Goal: Task Accomplishment & Management: Complete application form

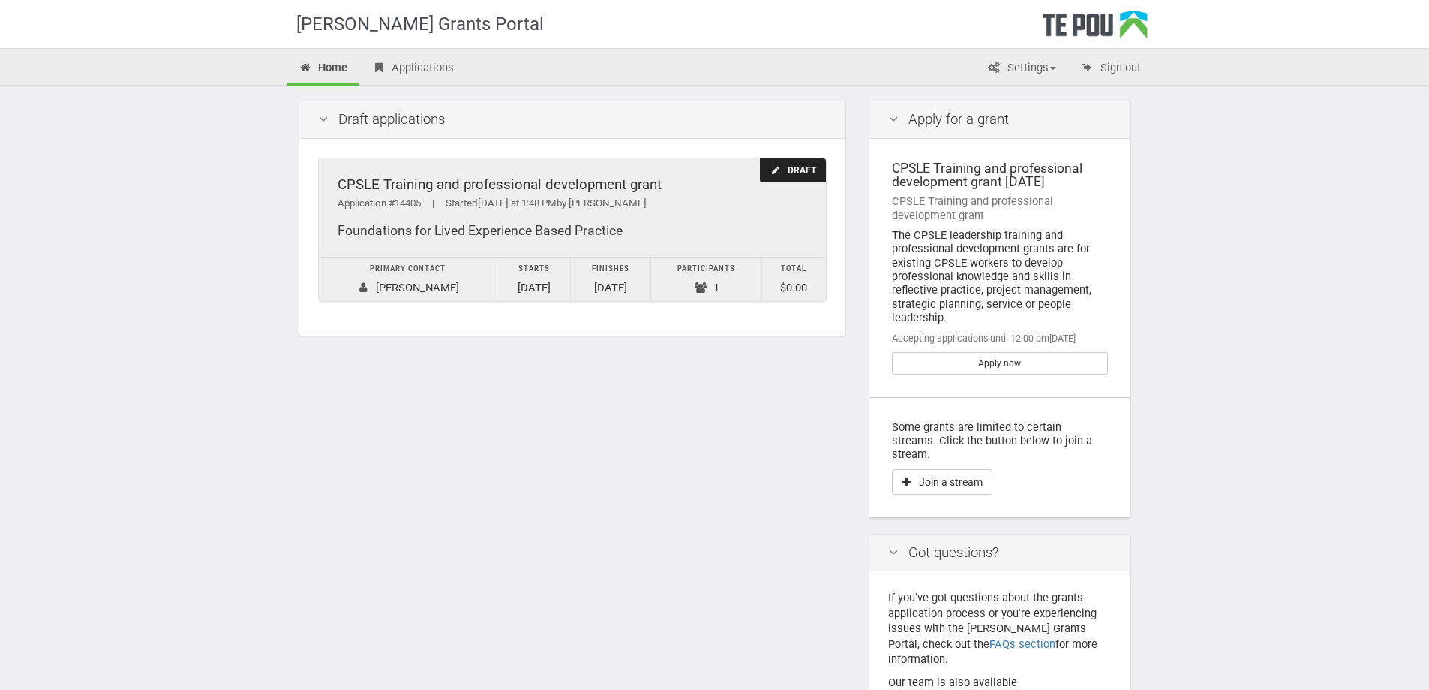
click at [598, 196] on div "Application #14405 | Started Today at 1:48 PM by Megan Blair" at bounding box center [573, 204] width 470 height 16
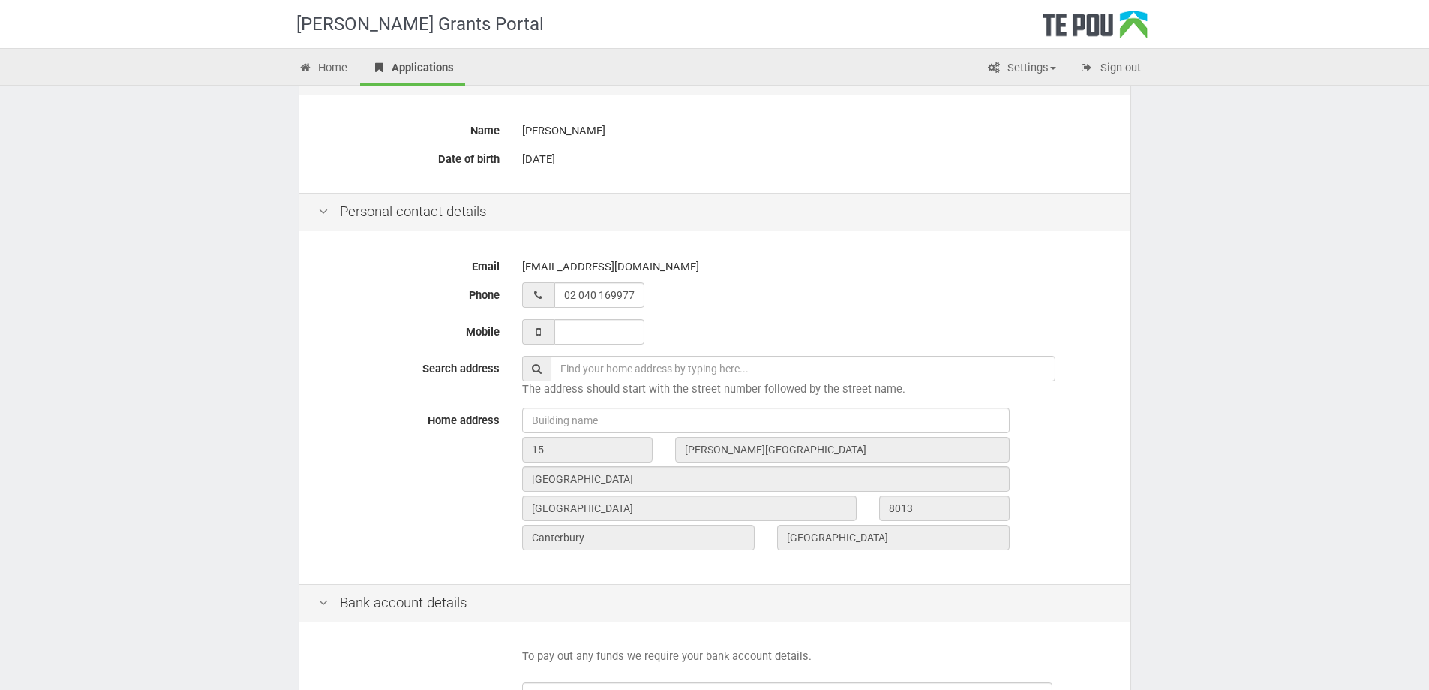
scroll to position [494, 0]
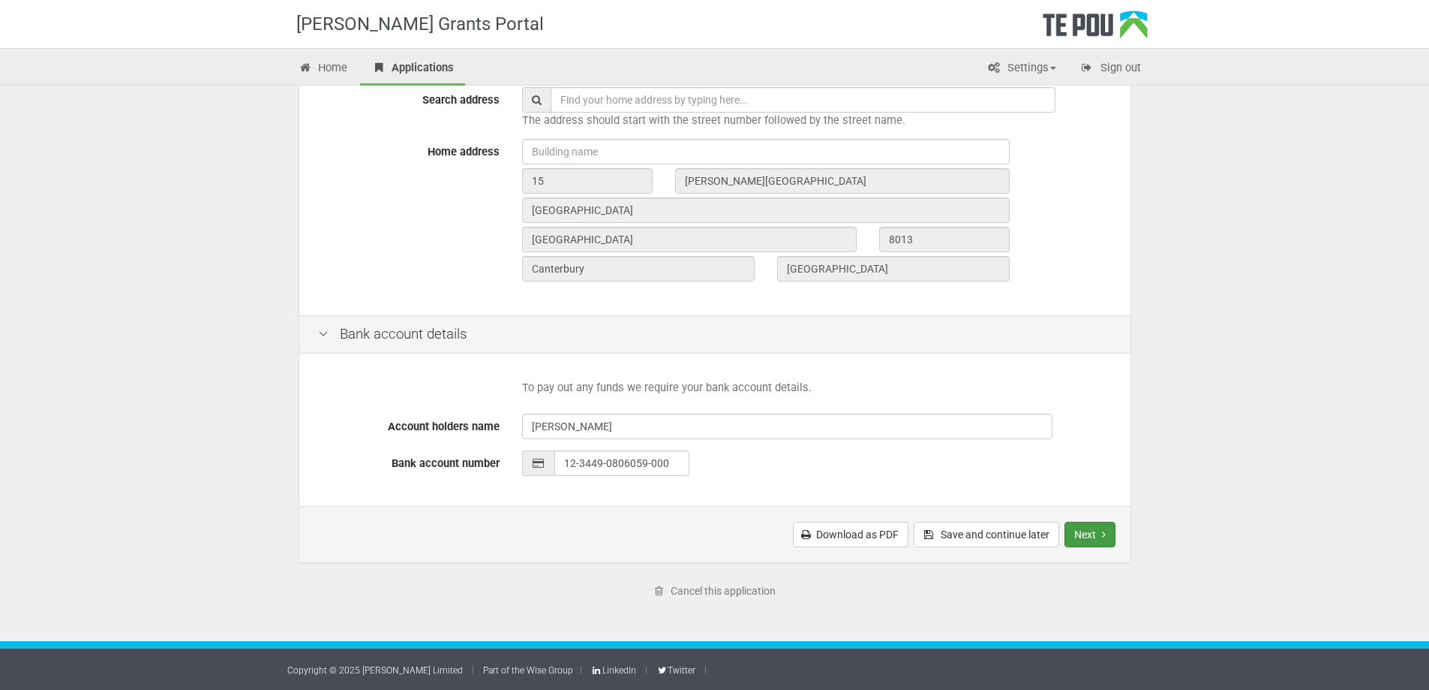
click at [1106, 533] on button "Next" at bounding box center [1090, 534] width 51 height 26
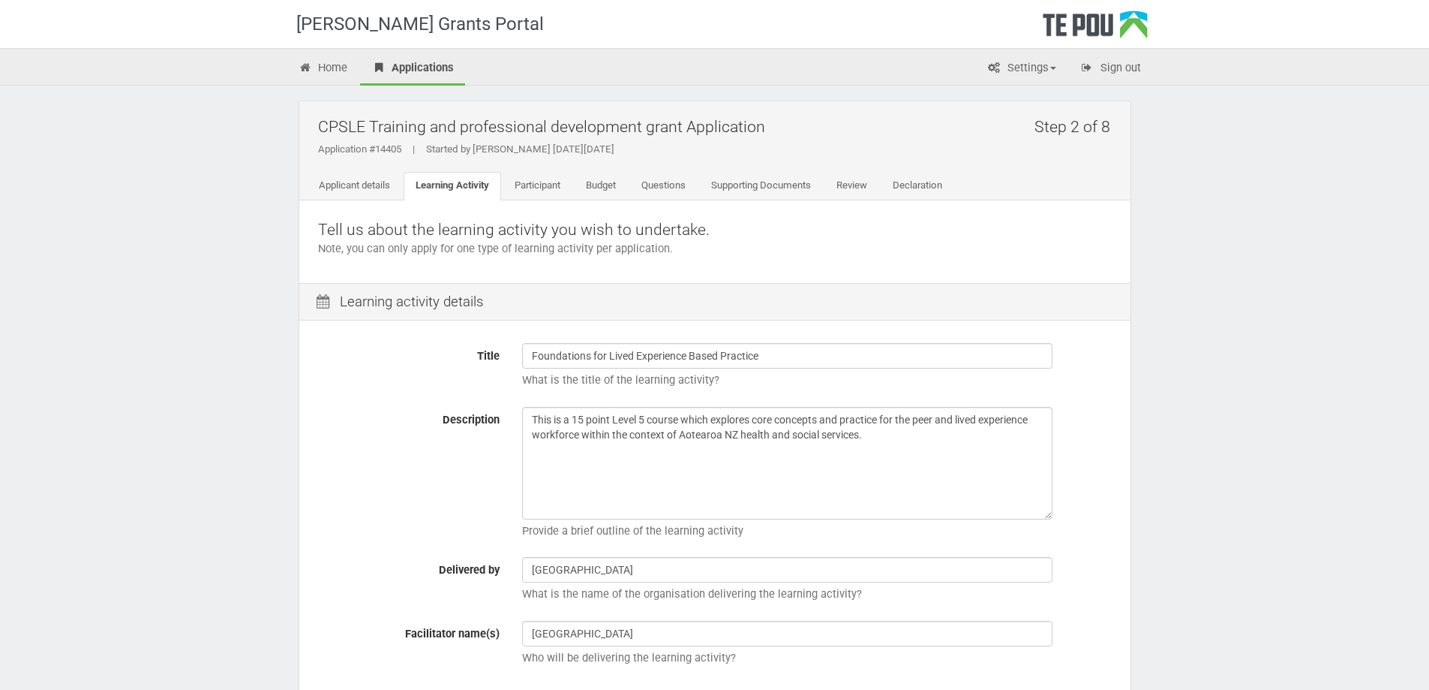
scroll to position [375, 0]
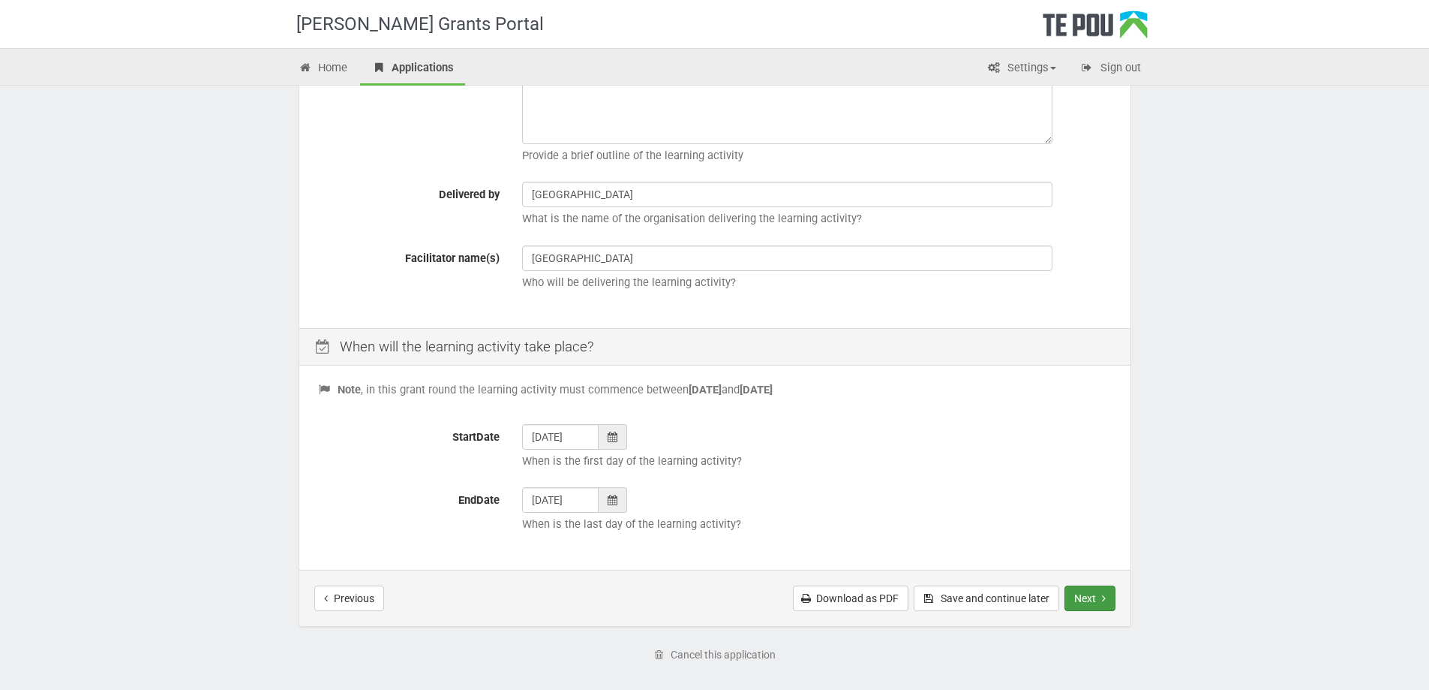
click at [1086, 594] on button "Next" at bounding box center [1090, 598] width 51 height 26
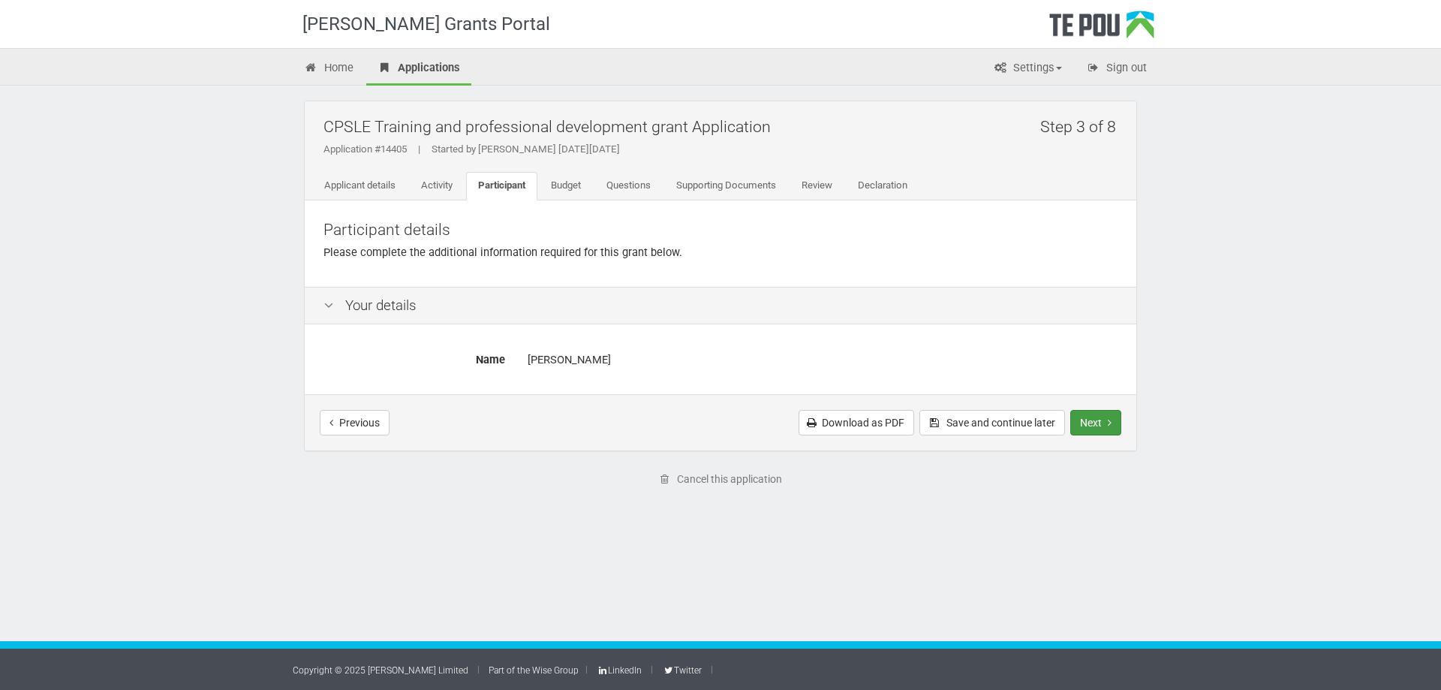
click at [1099, 423] on button "Next" at bounding box center [1095, 423] width 51 height 26
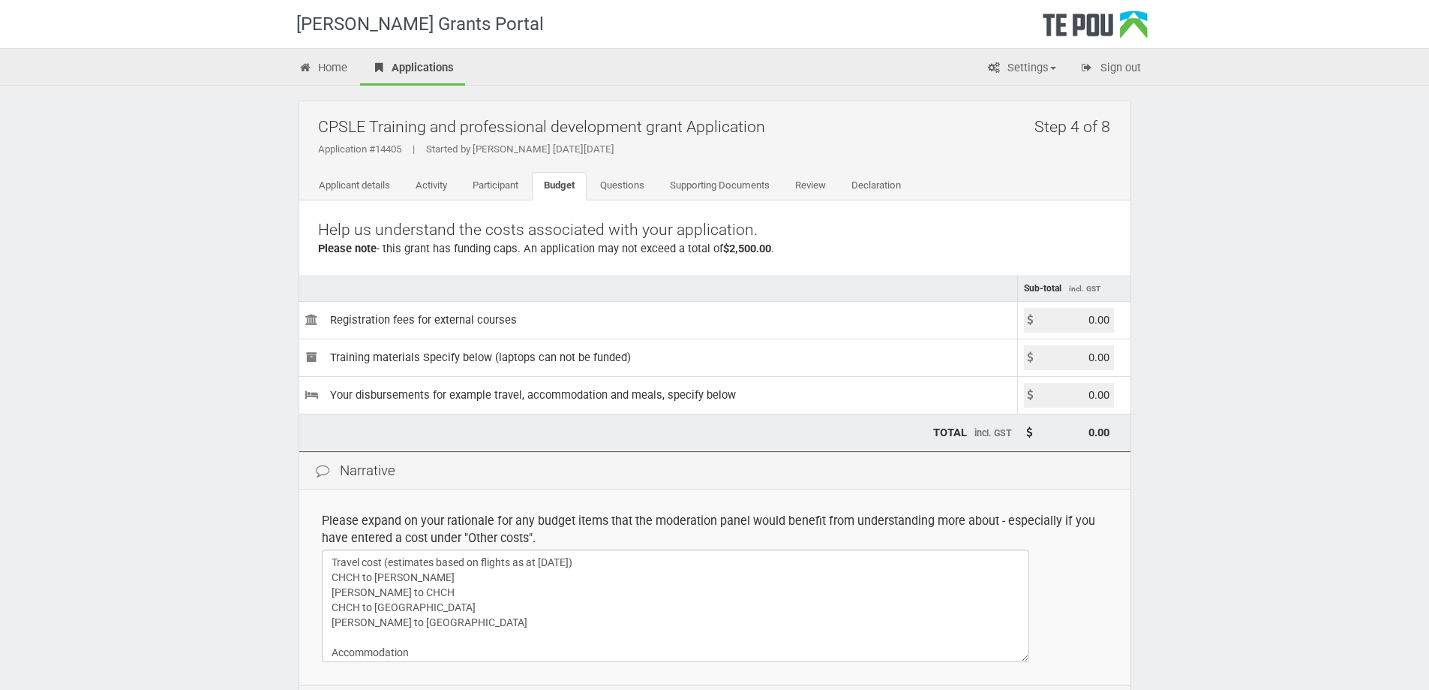
scroll to position [179, 0]
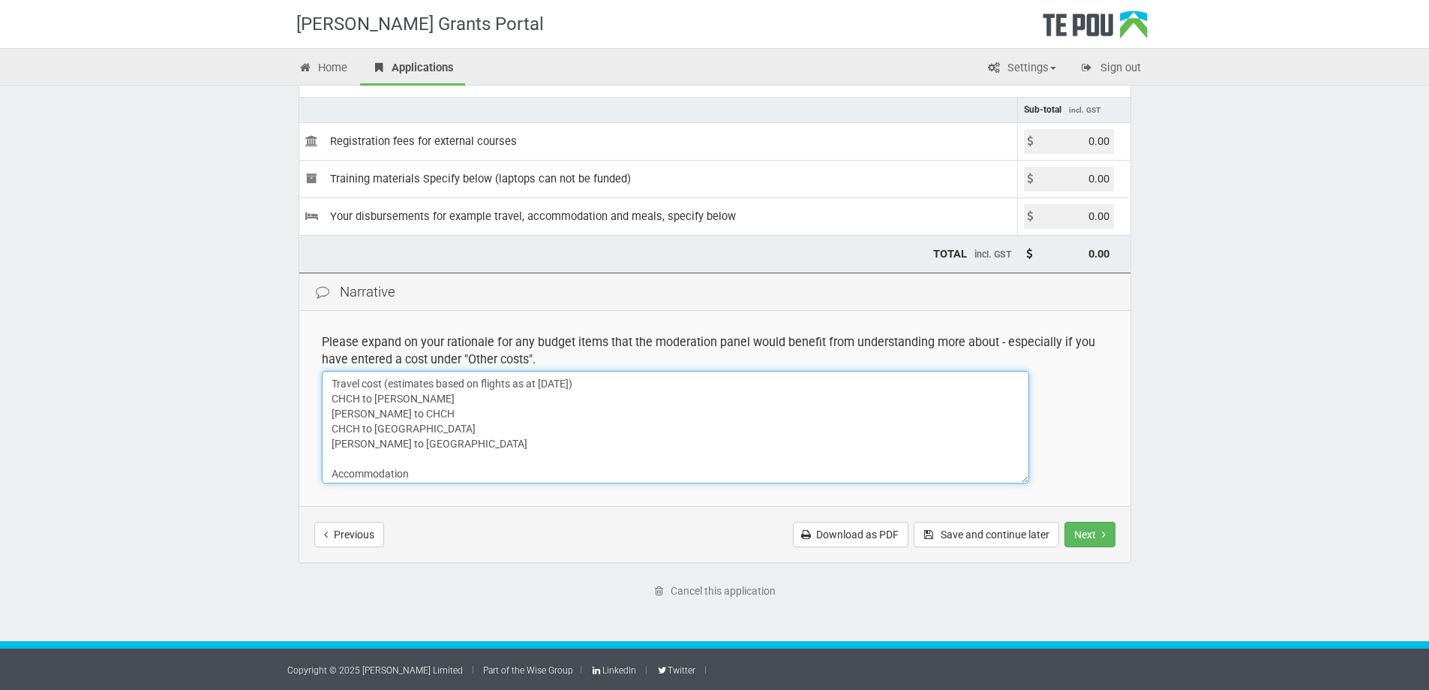
click at [434, 476] on textarea "Travel cost (estimates based on flights as at 8/10/25) CHCH to AUCK AUCK to CHC…" at bounding box center [676, 427] width 708 height 113
click at [331, 425] on textarea "Travel cost (estimates based on flights as at 8/10/25) CHCH to AUCK AUCK to CHC…" at bounding box center [676, 427] width 708 height 113
click at [326, 399] on textarea "Travel cost (estimates based on flights as at 8/10/25) CHCH to AUCK AUCK to CHC…" at bounding box center [676, 427] width 708 height 113
click at [340, 398] on textarea "Travel cost (estimates based on flights as at 8/10/25) CHCH to AUCK AUCK to CHC…" at bounding box center [676, 427] width 708 height 113
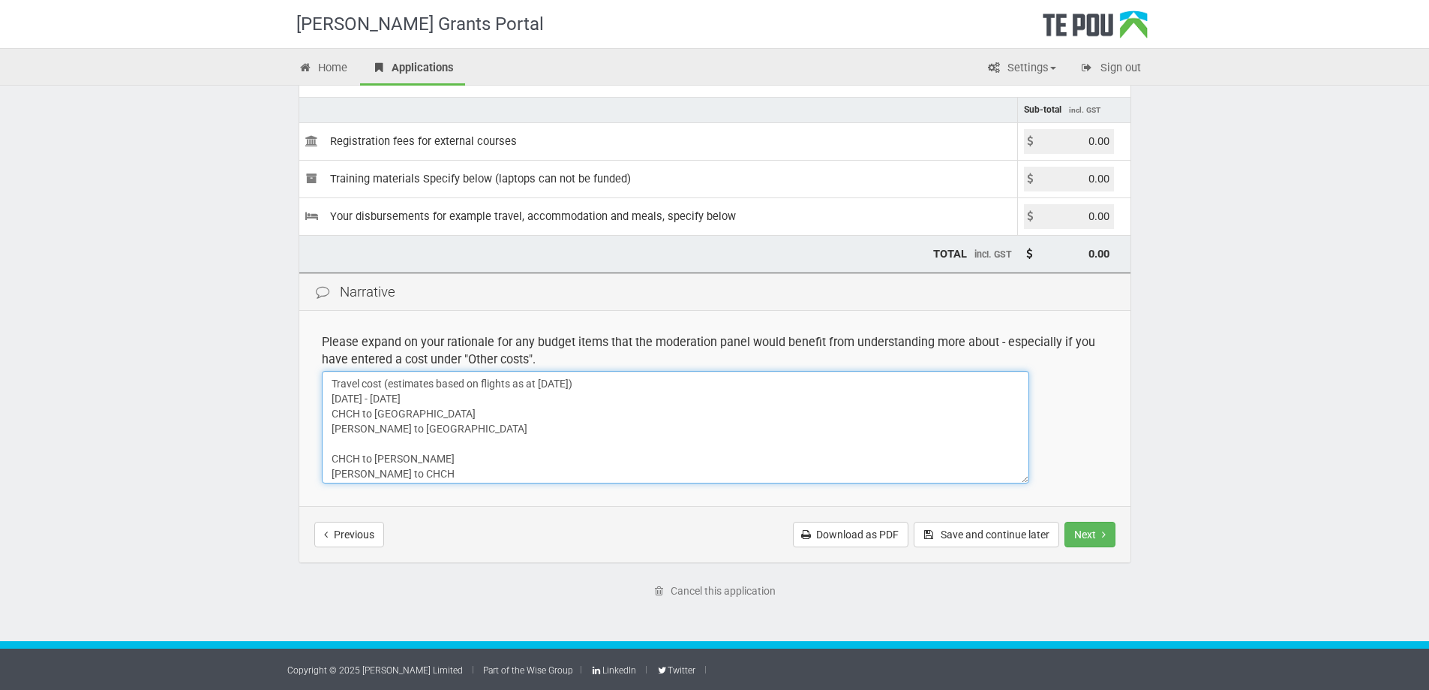
click at [355, 447] on textarea "Travel cost (estimates based on flights as at 8/10/25) CHCH to AUCK AUCK to CHC…" at bounding box center [676, 427] width 708 height 113
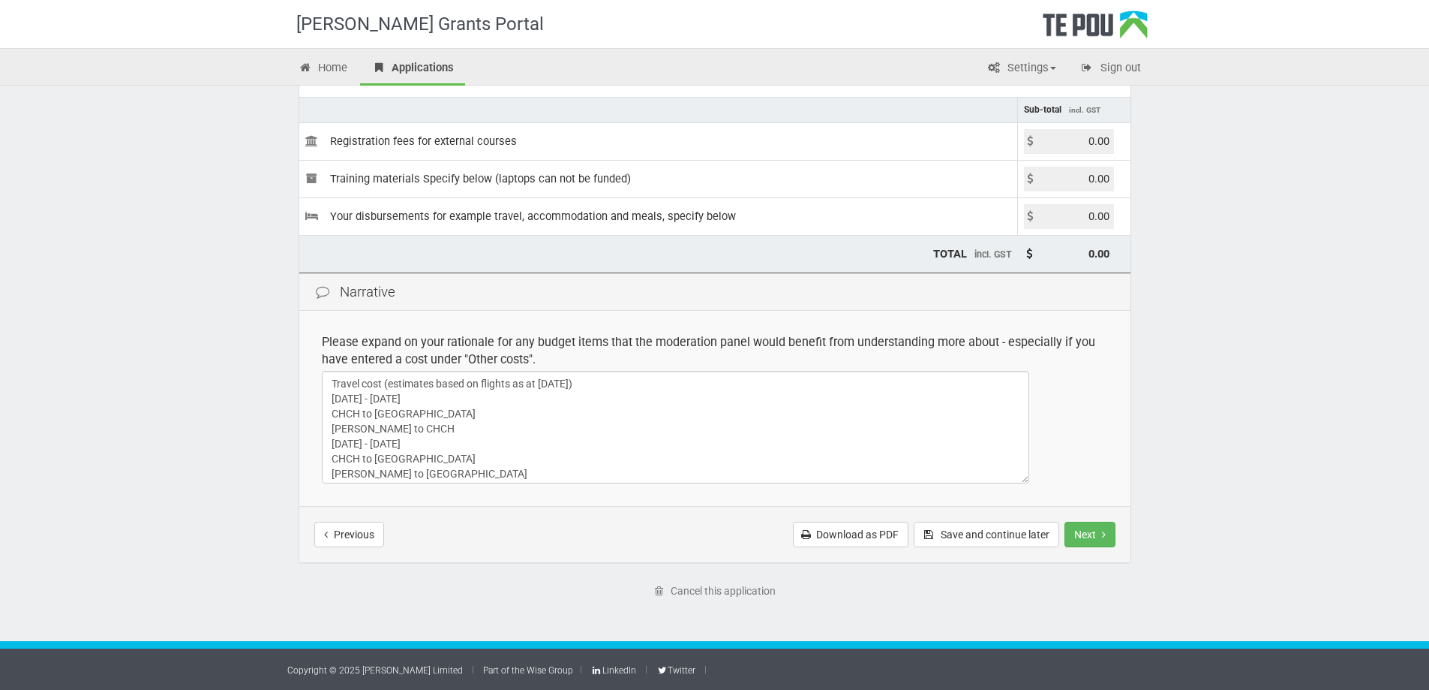
click at [609, 482] on td "Please expand on your rationale for any budget items that the moderation panel …" at bounding box center [714, 408] width 831 height 195
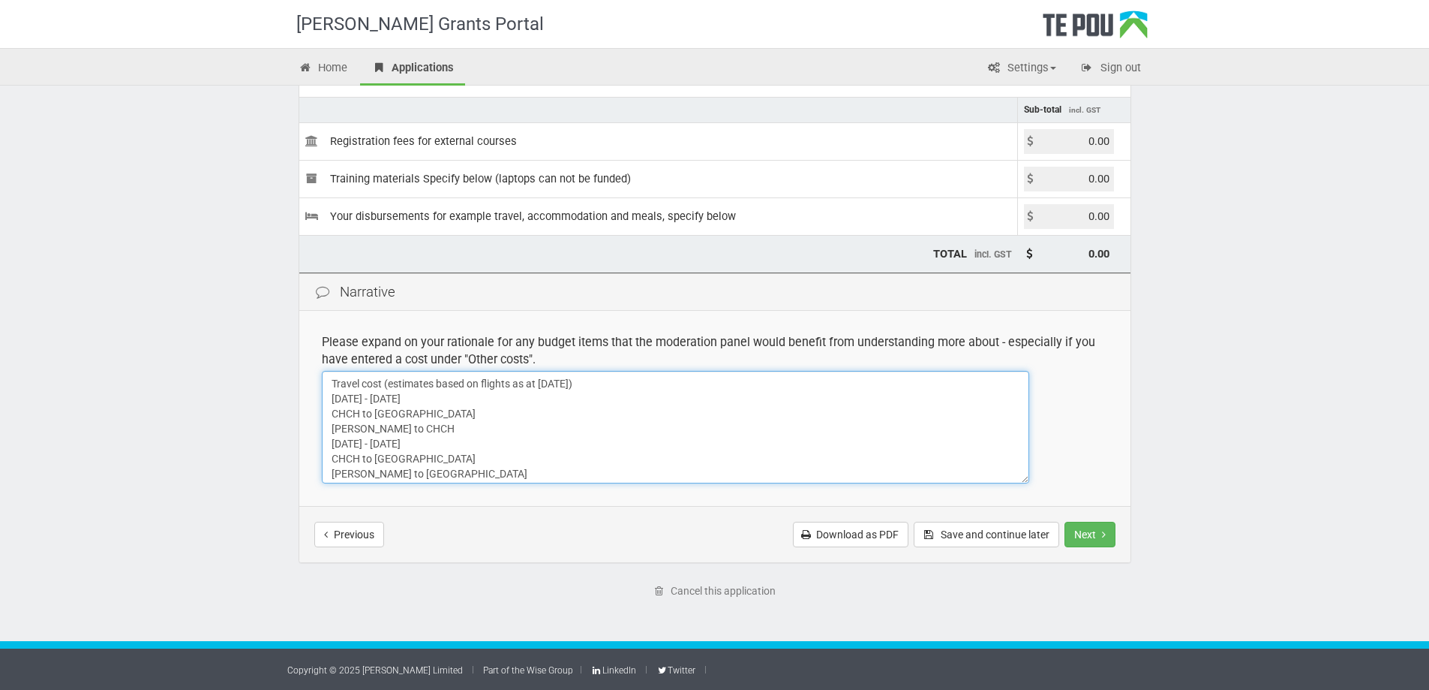
click at [364, 398] on textarea "Travel cost (estimates based on flights as at 8/10/25) CHCH to AUCK AUCK to CHC…" at bounding box center [676, 427] width 708 height 113
click at [434, 418] on textarea "Travel cost (estimates based on flights as at 8/10/25) CHCH to AUCK AUCK to CHC…" at bounding box center [676, 427] width 708 height 113
click at [423, 417] on textarea "Travel cost (estimates based on flights as at 8/10/25) CHCH to AUCK AUCK to CHC…" at bounding box center [676, 427] width 708 height 113
drag, startPoint x: 430, startPoint y: 415, endPoint x: 407, endPoint y: 414, distance: 23.3
click at [407, 414] on textarea "Travel cost (estimates based on flights as at 8/10/25) CHCH to AUCK AUCK to CHC…" at bounding box center [676, 427] width 708 height 113
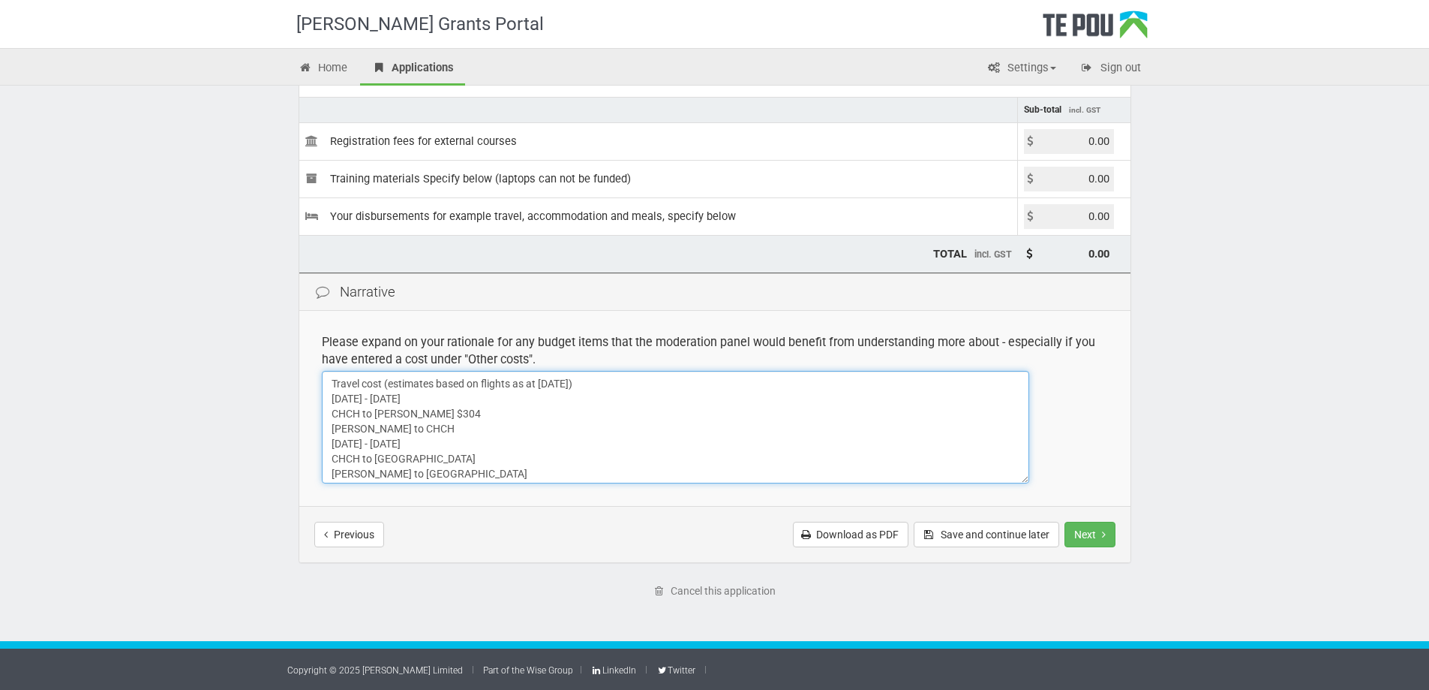
click at [411, 434] on textarea "Travel cost (estimates based on flights as at 8/10/25) CHCH to AUCK AUCK to CHC…" at bounding box center [676, 427] width 708 height 113
paste textarea "$304"
click at [419, 453] on textarea "Travel cost (estimates based on flights as at 8/10/25) CHCH to AUCK AUCK to CHC…" at bounding box center [676, 427] width 708 height 113
drag, startPoint x: 422, startPoint y: 458, endPoint x: 406, endPoint y: 458, distance: 16.5
click at [406, 458] on textarea "Travel cost (estimates based on flights as at 8/10/25) CHCH to AUCK AUCK to CHC…" at bounding box center [676, 427] width 708 height 113
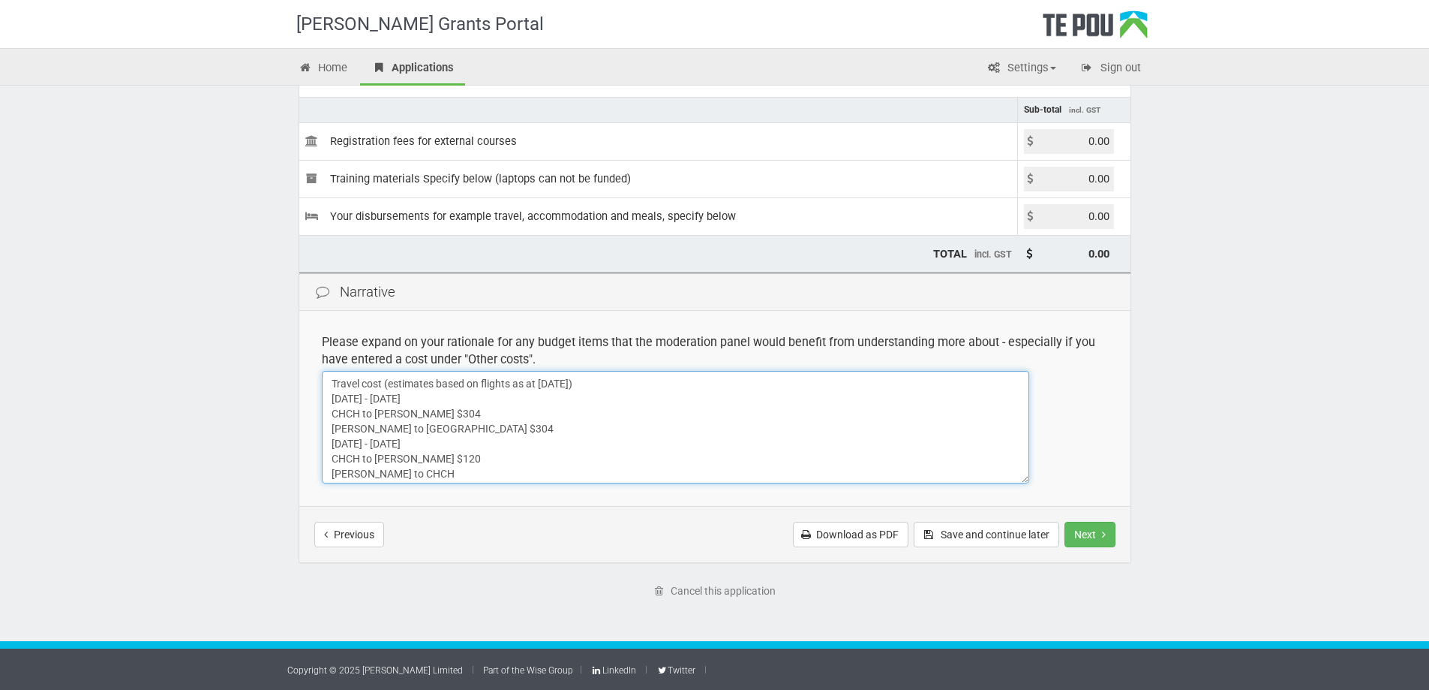
click at [417, 476] on textarea "Travel cost (estimates based on flights as at 8/10/25) CHCH to AUCK AUCK to CHC…" at bounding box center [676, 427] width 708 height 113
paste textarea "$120"
click at [503, 473] on textarea "Travel cost (estimates based on flights as at 8/10/25) CHCH to AUCK AUCK to CHC…" at bounding box center [676, 427] width 708 height 113
click at [382, 429] on textarea "Travel cost (estimates based on flights as at 8/10/25) CHCH to AUCK AUCK to CHC…" at bounding box center [676, 427] width 708 height 113
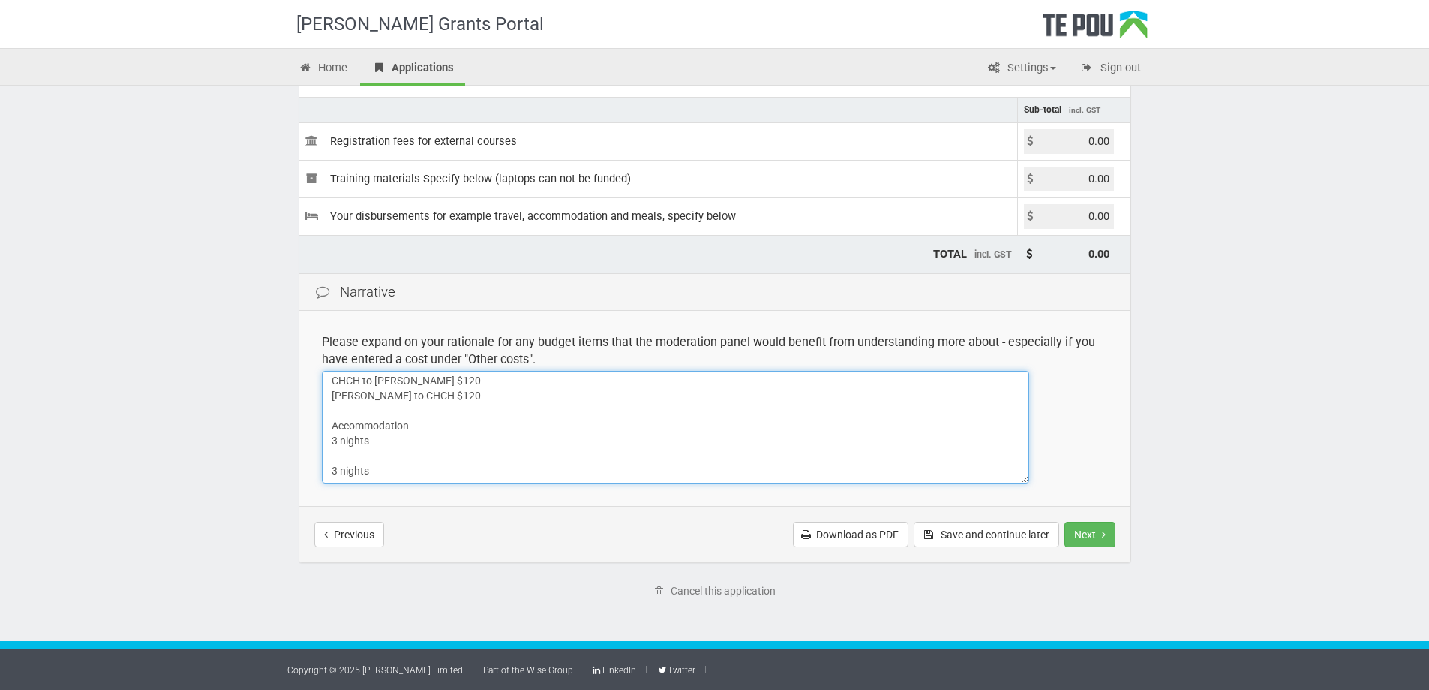
scroll to position [0, 0]
drag, startPoint x: 409, startPoint y: 441, endPoint x: 330, endPoint y: 444, distance: 78.8
click at [330, 444] on textarea "Travel cost (estimates based on flights as at 8/10/25) CHCH to AUCK AUCK to CHC…" at bounding box center [676, 427] width 708 height 113
click at [358, 470] on textarea "Travel cost (estimates based on flights as at 8/10/25) CHCH to AUCK AUCK to CHC…" at bounding box center [676, 427] width 708 height 113
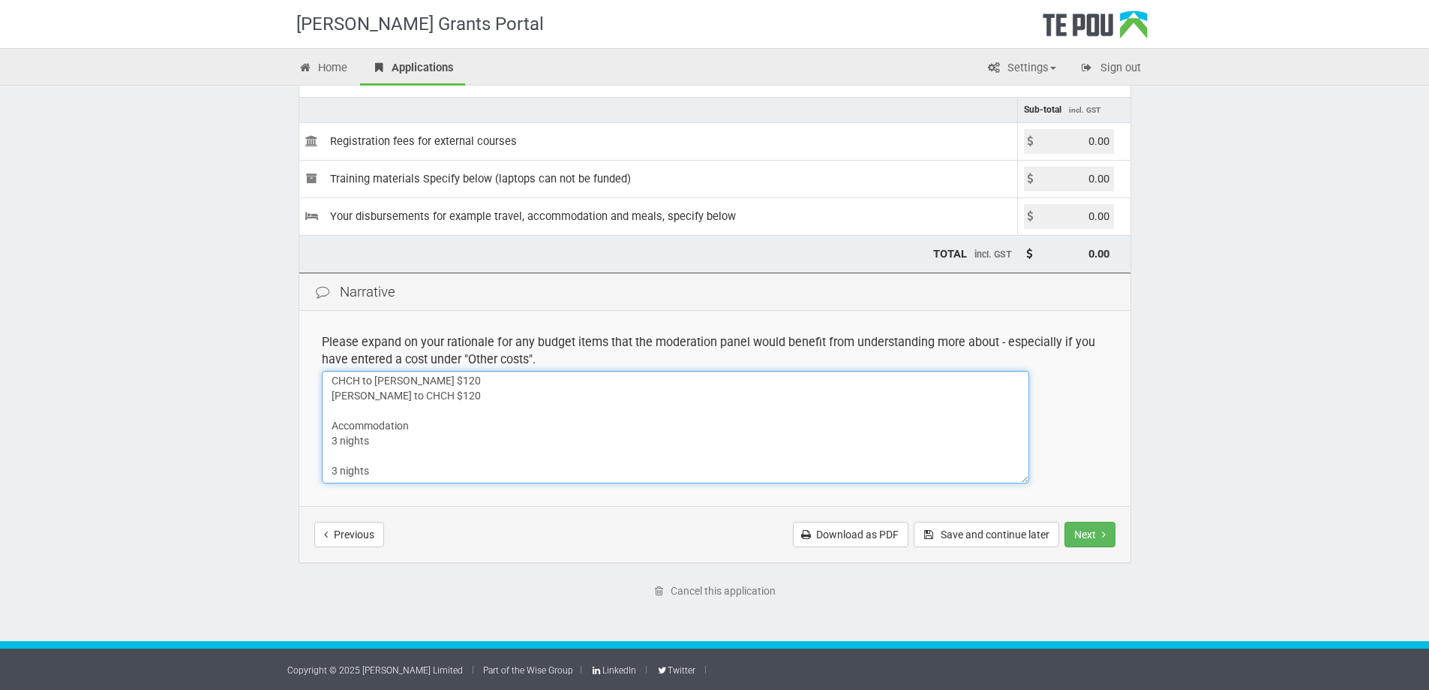
paste textarea "19 - 22 Apr 2026"
drag, startPoint x: 415, startPoint y: 401, endPoint x: 326, endPoint y: 401, distance: 88.5
click at [326, 401] on textarea "Travel cost (estimates based on flights as at 8/10/25) CHCH to AUCK AUCK to CHC…" at bounding box center [676, 427] width 708 height 113
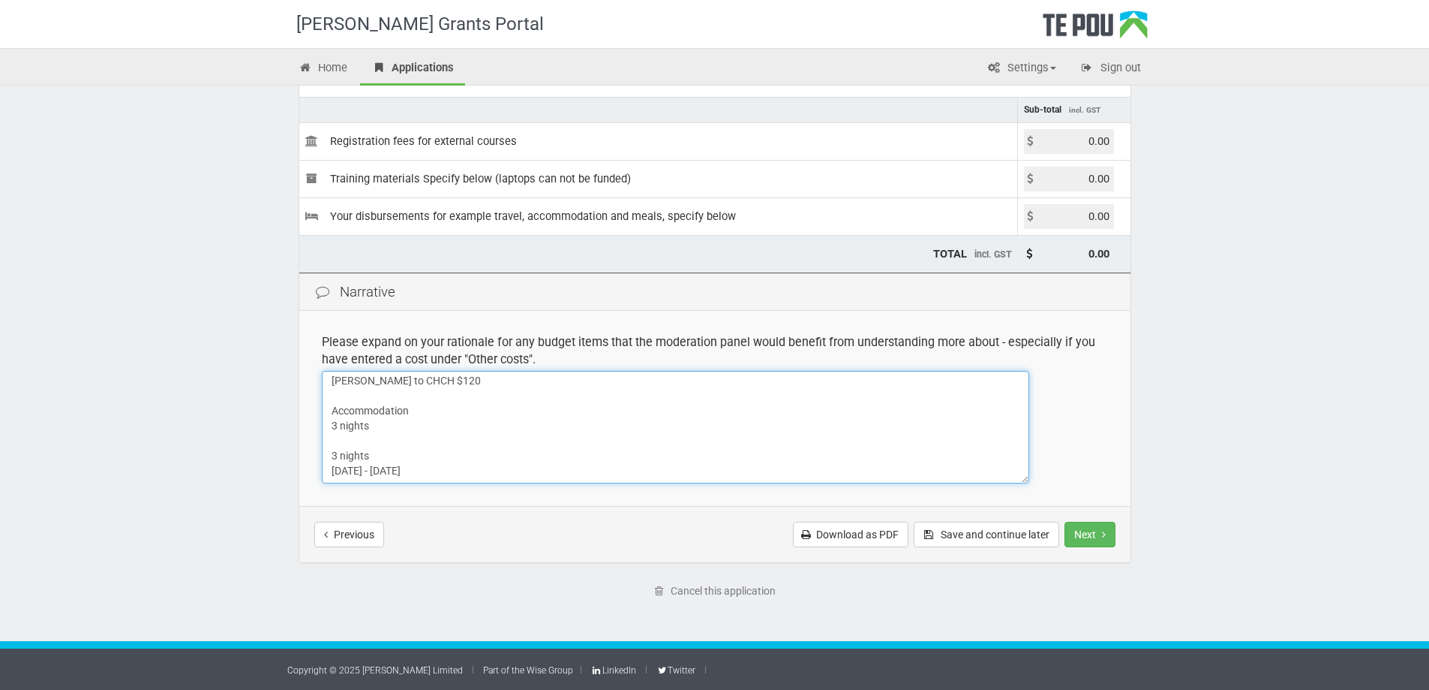
click at [371, 443] on textarea "Travel cost (estimates based on flights as at 8/10/25) CHCH to AUCK AUCK to CHC…" at bounding box center [676, 427] width 708 height 113
paste textarea "22 - 25 Feb 2026"
click at [407, 419] on textarea "Travel cost (estimates based on flights as at 8/10/25) CHCH to AUCK AUCK to CHC…" at bounding box center [676, 427] width 708 height 113
click at [425, 444] on textarea "Travel cost (estimates based on flights as at 8/10/25) CHCH to AUCK AUCK to CHC…" at bounding box center [676, 427] width 708 height 113
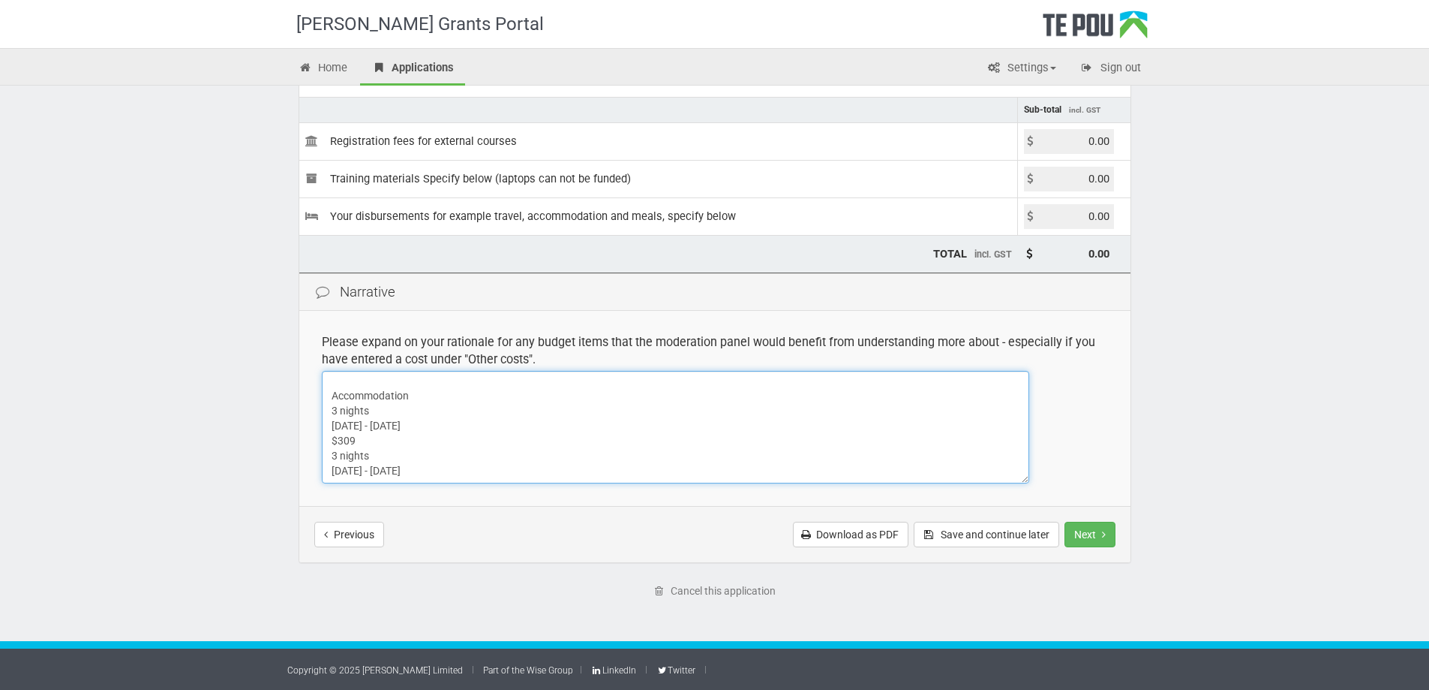
click at [419, 464] on textarea "Travel cost (estimates based on flights as at 8/10/25) CHCH to AUCK AUCK to CHC…" at bounding box center [676, 427] width 708 height 113
click at [509, 380] on textarea "Travel cost (estimates based on flights as at 8/10/25) CHCH to AUCK AUCK to CHC…" at bounding box center [676, 427] width 708 height 113
click at [513, 382] on textarea "Travel cost (estimates based on flights as at 8/10/25) CHCH to AUCK AUCK to CHC…" at bounding box center [676, 427] width 708 height 113
click at [364, 383] on textarea "Travel cost (estimates based on flights as at 8/10/25) CHCH to AUCK AUCK to CHC…" at bounding box center [676, 427] width 708 height 113
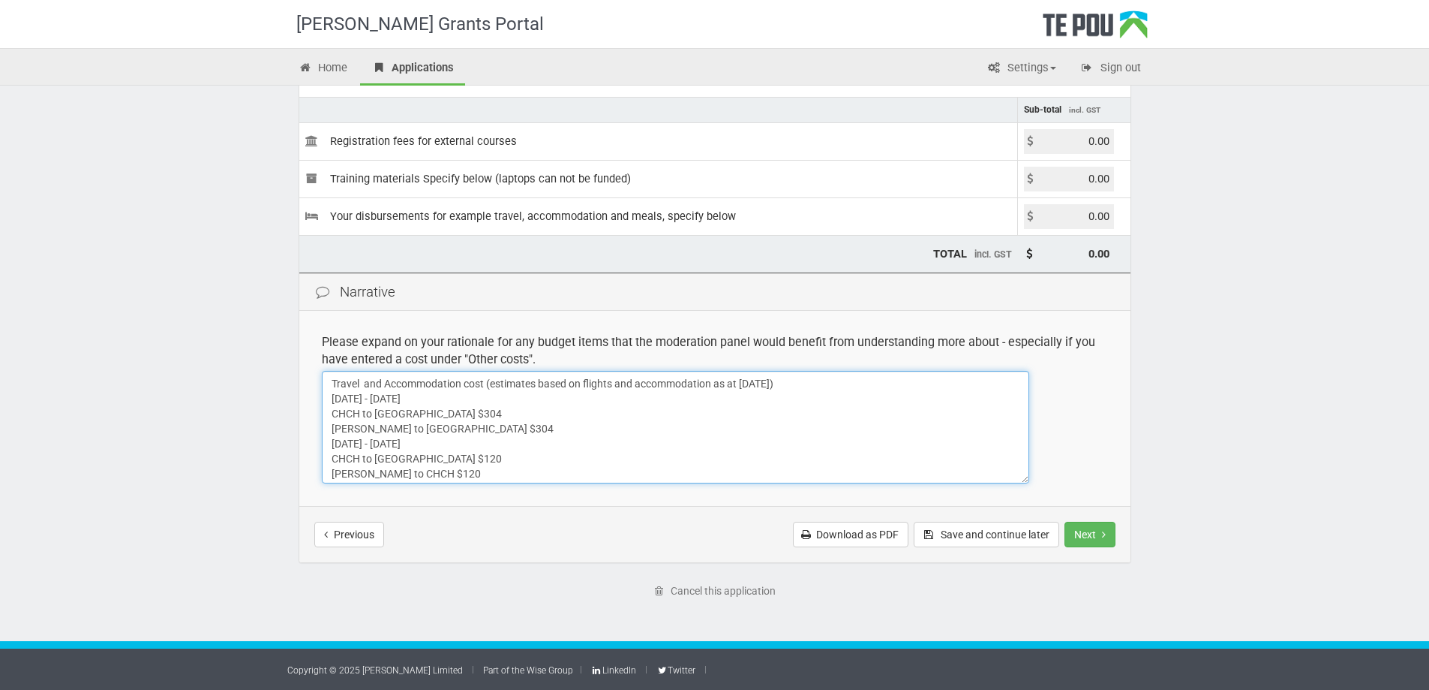
click at [486, 383] on textarea "Travel cost (estimates based on flights as at 8/10/25) CHCH to AUCK AUCK to CHC…" at bounding box center [676, 427] width 708 height 113
drag, startPoint x: 541, startPoint y: 385, endPoint x: 501, endPoint y: 386, distance: 39.8
click at [501, 386] on textarea "Travel cost (estimates based on flights as at 8/10/25) CHCH to AUCK AUCK to CHC…" at bounding box center [676, 427] width 708 height 113
click at [492, 378] on textarea "Travel cost (estimates based on flights as at 8/10/25) CHCH to AUCK AUCK to CHC…" at bounding box center [676, 427] width 708 height 113
click at [672, 386] on textarea "Travel cost (estimates based on flights as at 8/10/25) CHCH to AUCK AUCK to CHC…" at bounding box center [676, 427] width 708 height 113
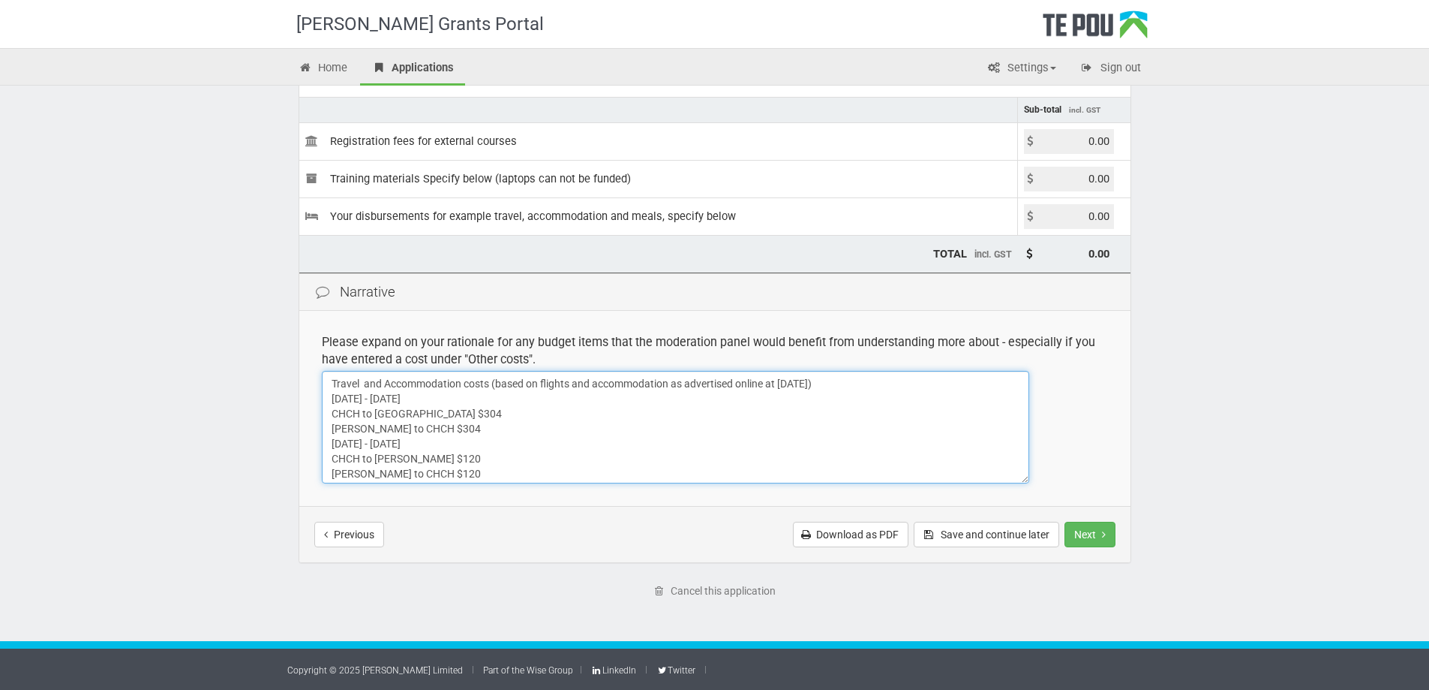
scroll to position [75, 0]
click at [443, 430] on textarea "Travel cost (estimates based on flights as at 8/10/25) CHCH to AUCK AUCK to CHC…" at bounding box center [676, 427] width 708 height 113
click at [329, 400] on textarea "Travel cost (estimates based on flights as at 8/10/25) CHCH to AUCK AUCK to CHC…" at bounding box center [676, 427] width 708 height 113
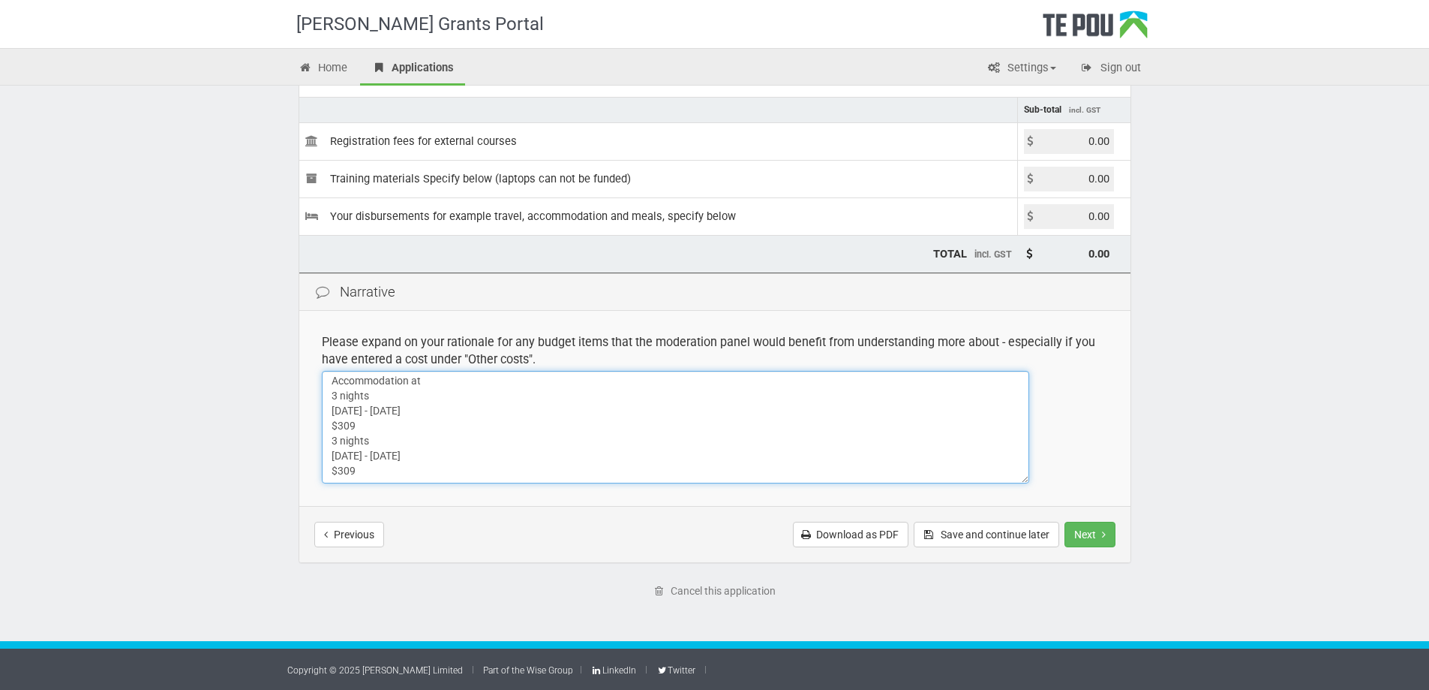
click at [426, 383] on textarea "Travel cost (estimates based on flights as at 8/10/25) CHCH to AUCK AUCK to CHC…" at bounding box center [676, 427] width 708 height 113
paste textarea "Poenamo Hotel"
drag, startPoint x: 325, startPoint y: 396, endPoint x: 398, endPoint y: 473, distance: 106.7
click at [398, 473] on textarea "Travel cost (estimates based on flights as at 8/10/25) CHCH to AUCK AUCK to CHC…" at bounding box center [676, 427] width 708 height 113
click at [394, 444] on textarea "Travel cost (estimates based on flights as at 8/10/25) CHCH to AUCK AUCK to CHC…" at bounding box center [676, 427] width 708 height 113
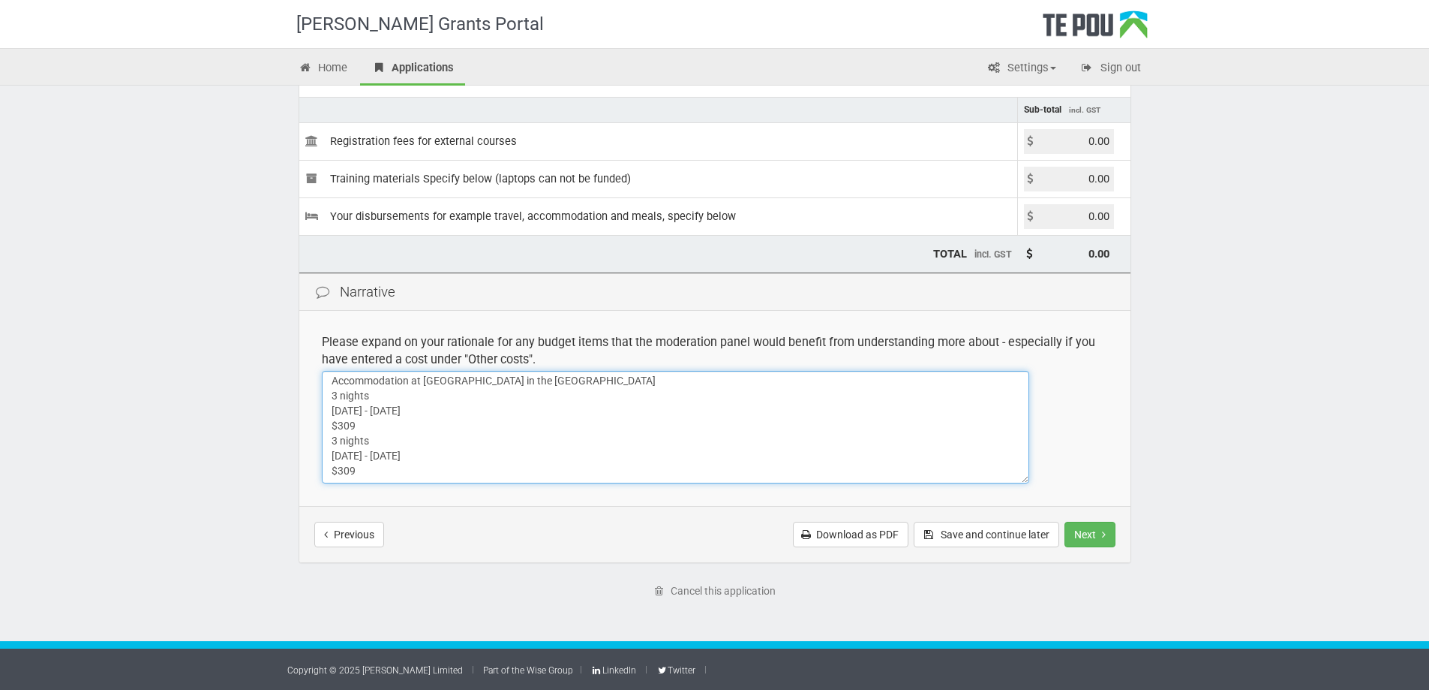
click at [332, 455] on textarea "Travel cost (estimates based on flights as at 8/10/25) CHCH to AUCK AUCK to CHC…" at bounding box center [676, 427] width 708 height 113
click at [323, 422] on textarea "Travel cost (estimates based on flights as at 8/10/25) CHCH to AUCK AUCK to CHC…" at bounding box center [676, 427] width 708 height 113
click at [374, 455] on textarea "Travel cost (estimates based on flights as at 8/10/25) CHCH to AUCK AUCK to CHC…" at bounding box center [676, 427] width 708 height 113
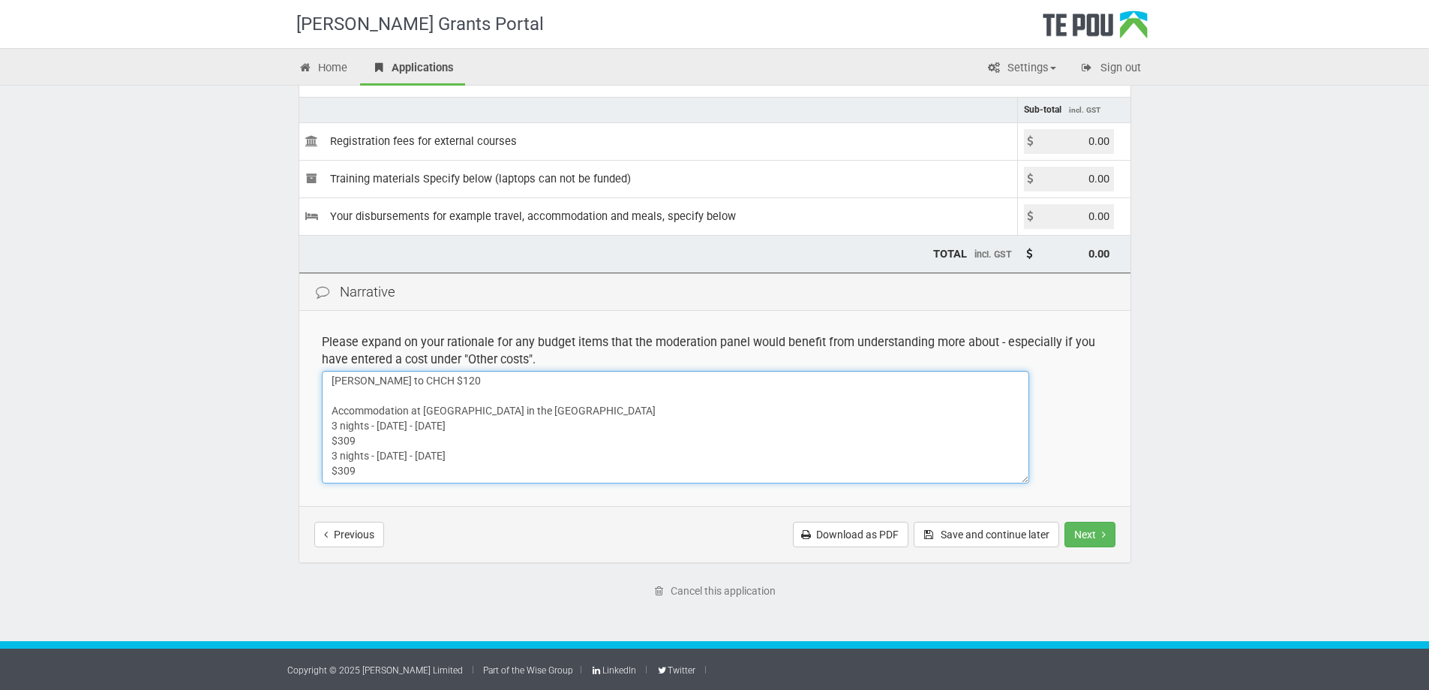
scroll to position [0, 0]
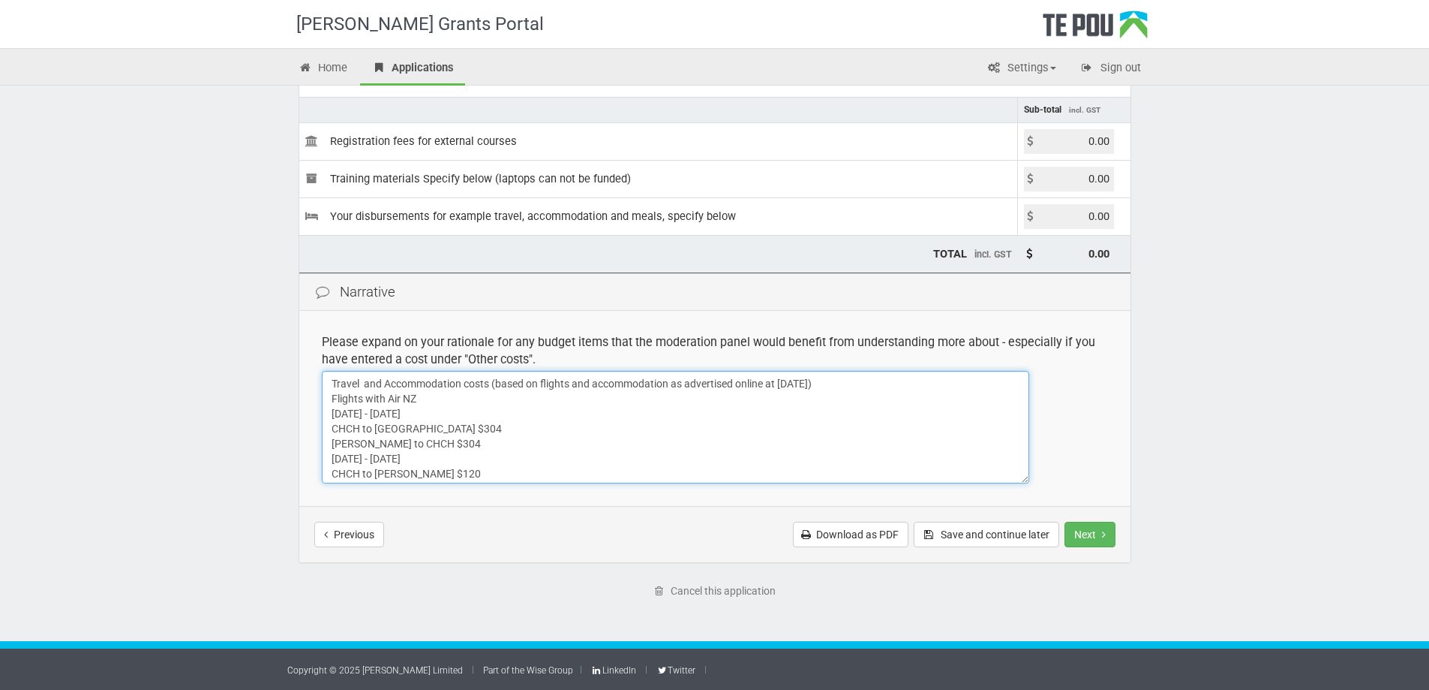
click at [331, 413] on textarea "Travel cost (estimates based on flights as at 8/10/25) CHCH to AUCK AUCK to CHC…" at bounding box center [676, 427] width 708 height 113
click at [335, 439] on textarea "Travel cost (estimates based on flights as at 8/10/25) CHCH to AUCK AUCK to CHC…" at bounding box center [676, 427] width 708 height 113
click at [424, 397] on textarea "Travel cost (estimates based on flights as at 8/10/25) CHCH to AUCK AUCK to CHC…" at bounding box center [676, 427] width 708 height 113
click at [428, 396] on textarea "Travel cost (estimates based on flights as at 8/10/25) CHCH to AUCK AUCK to CHC…" at bounding box center [676, 427] width 708 height 113
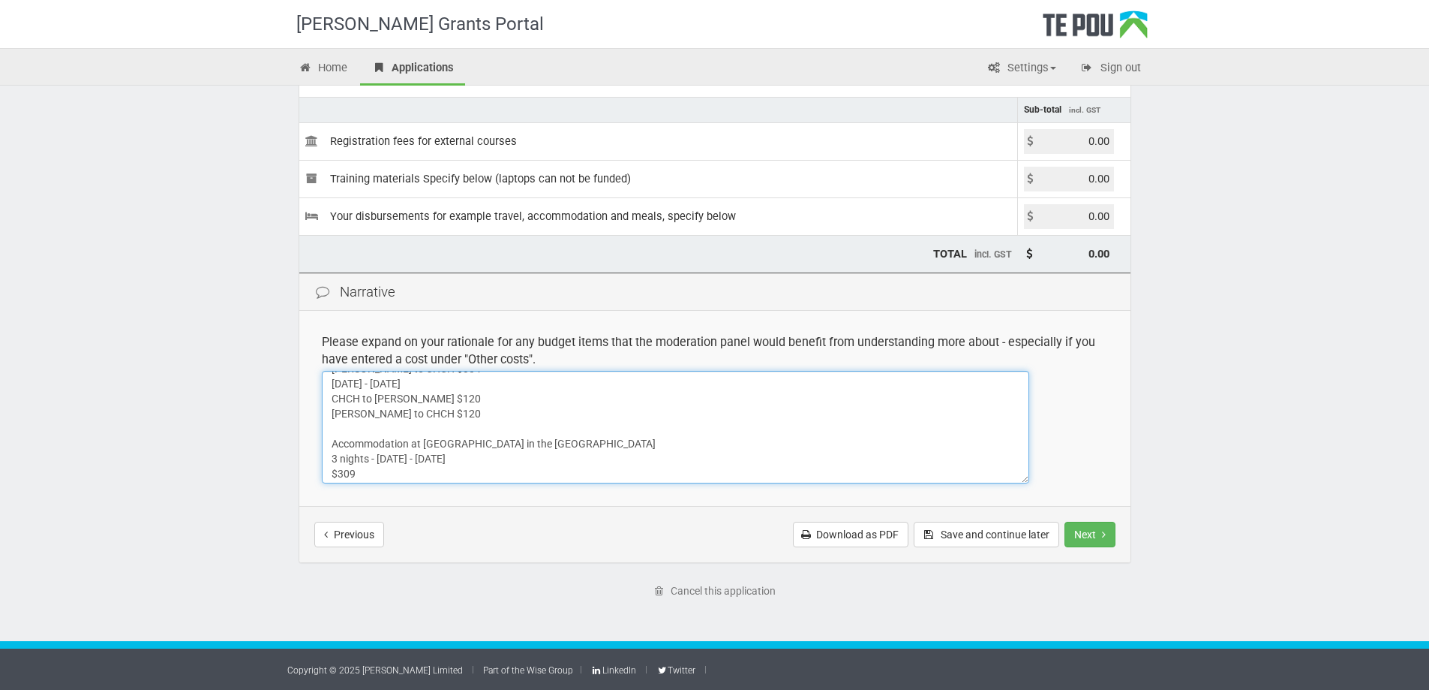
scroll to position [108, 0]
click at [349, 472] on textarea "Travel cost (estimates based on flights as at 8/10/25) CHCH to AUCK AUCK to CHC…" at bounding box center [676, 427] width 708 height 113
type textarea "Travel and Accommodation costs (based on flights and accommodation as advertise…"
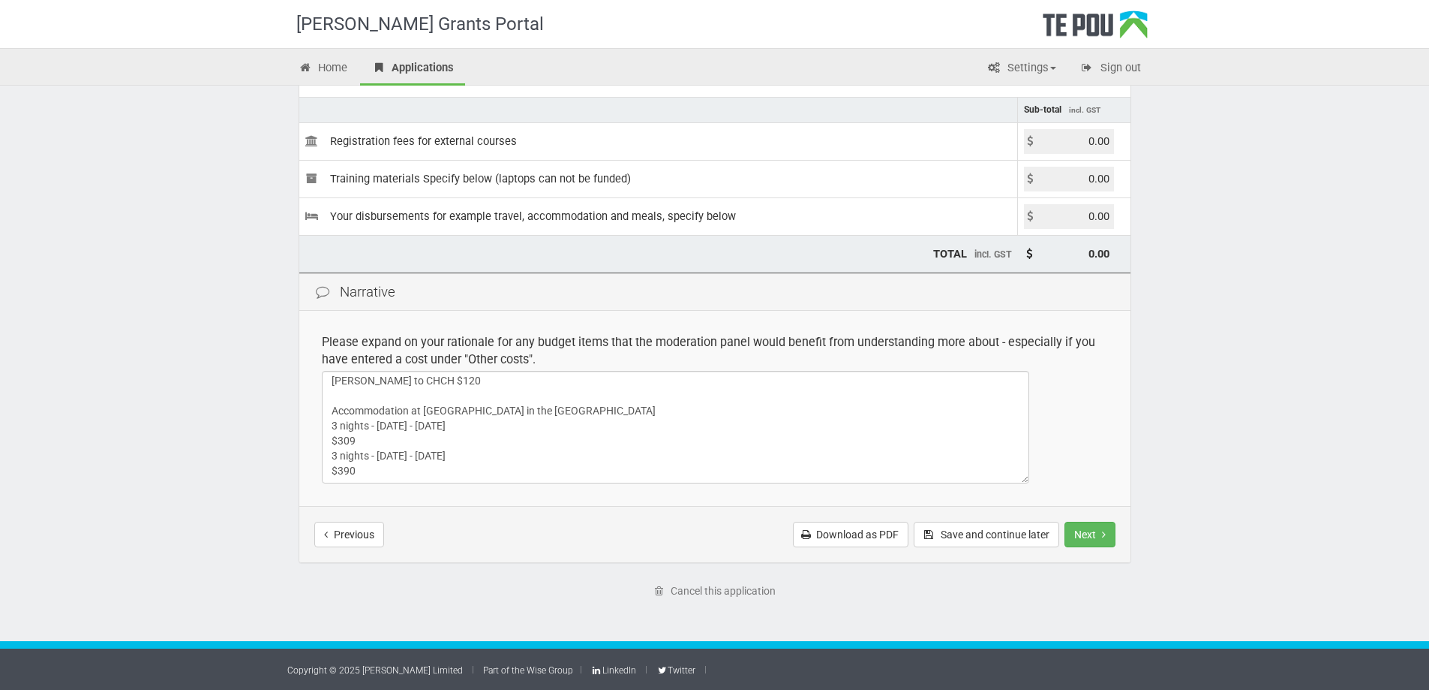
click at [1098, 215] on input "0.00" at bounding box center [1069, 216] width 90 height 25
click at [1092, 217] on input "0.00" at bounding box center [1069, 216] width 90 height 25
type input "1547.00"
type input "1,547.00"
click at [1180, 236] on div "Te Pou Grants Portal Home Applications Settings Profile My account FAQs Sign ou…" at bounding box center [714, 255] width 1429 height 868
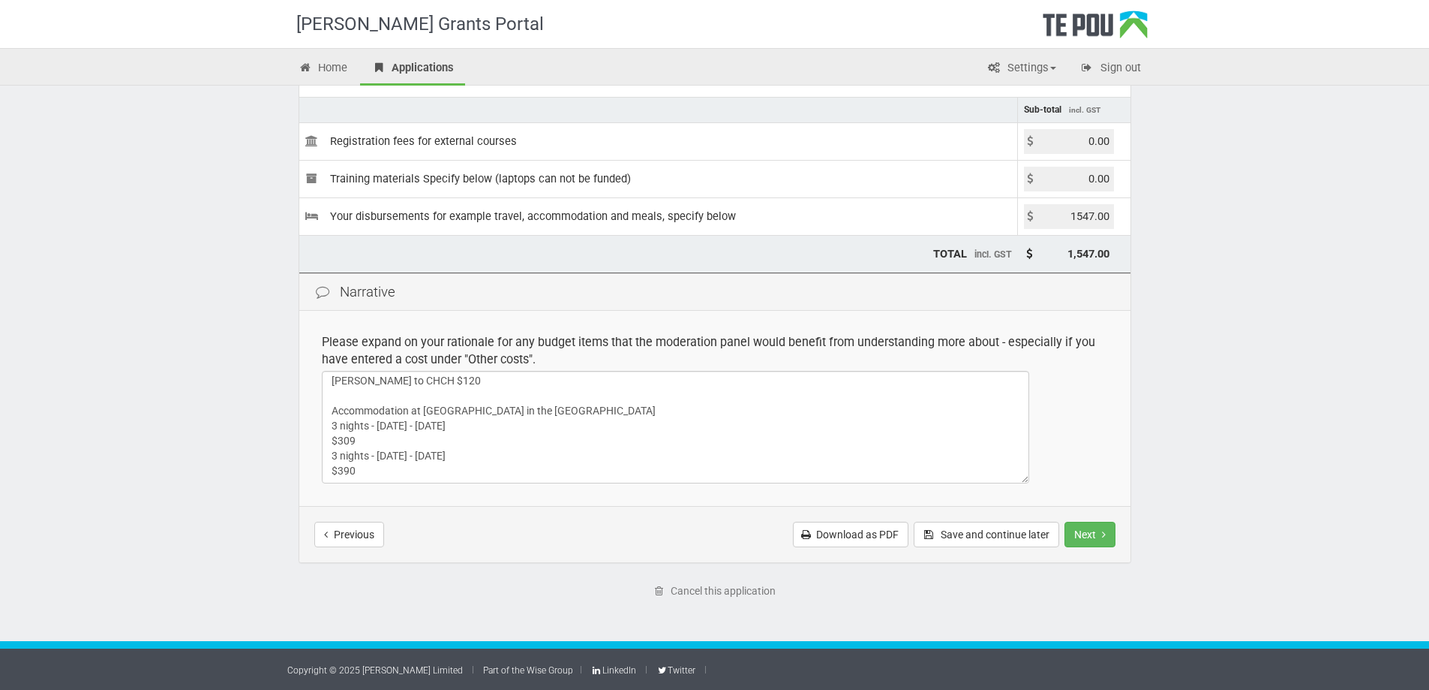
click at [1089, 144] on input "0.00" at bounding box center [1069, 141] width 90 height 25
click at [1094, 141] on input "0.00" at bounding box center [1069, 141] width 90 height 25
click at [1071, 140] on input "0.00" at bounding box center [1069, 141] width 90 height 25
drag, startPoint x: 1077, startPoint y: 140, endPoint x: 1098, endPoint y: 140, distance: 20.3
click at [1098, 140] on input "0.00" at bounding box center [1069, 141] width 90 height 25
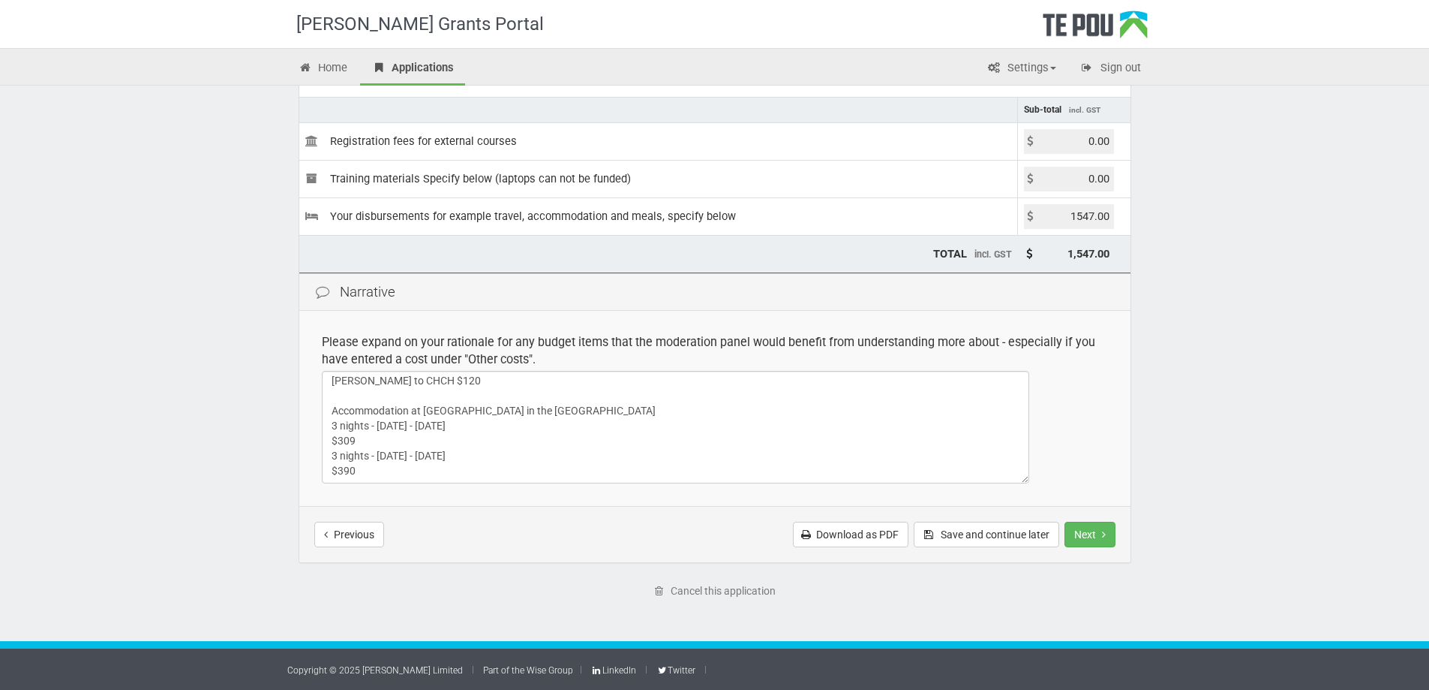
click at [1095, 145] on input "0.00" at bounding box center [1069, 141] width 90 height 25
drag, startPoint x: 1110, startPoint y: 140, endPoint x: 1086, endPoint y: 143, distance: 24.1
click at [1086, 143] on input "0.00" at bounding box center [1069, 141] width 90 height 25
click at [1093, 143] on input "0.00" at bounding box center [1069, 141] width 90 height 25
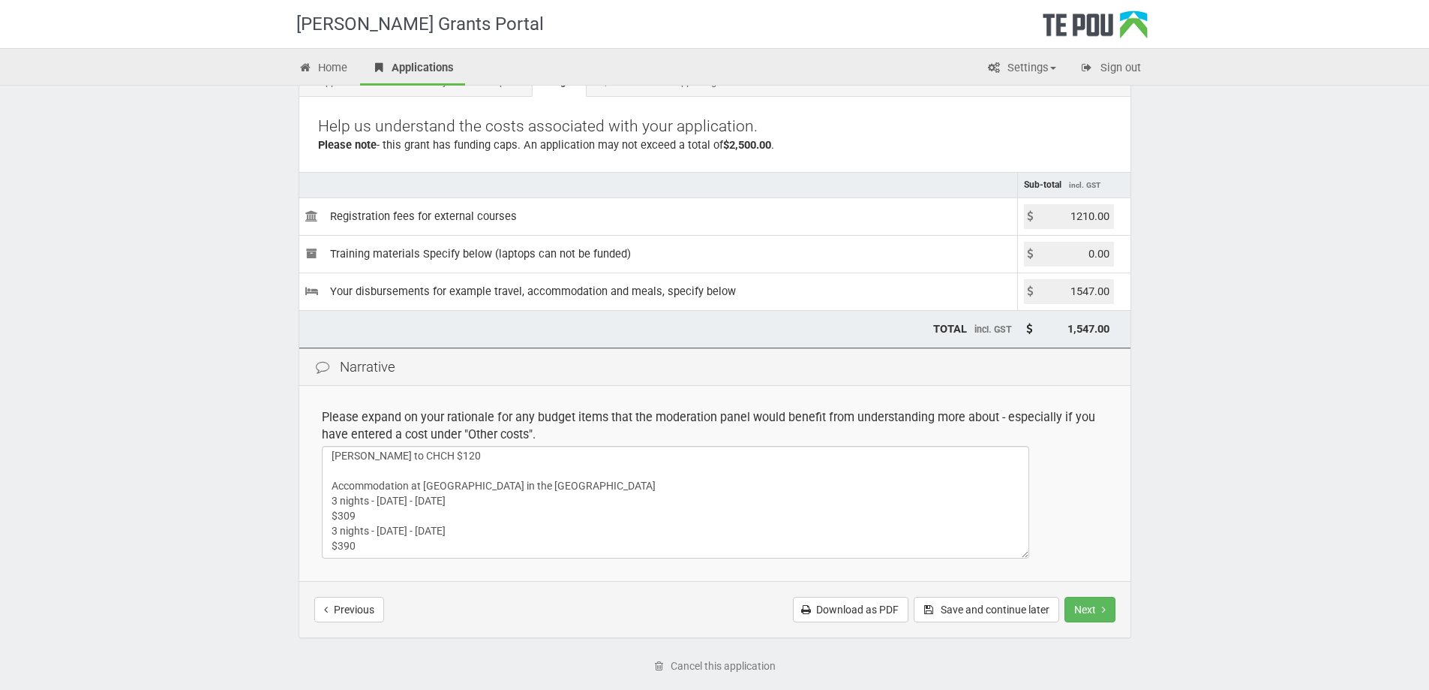
type input "1210.00"
type input "2,757.00"
click at [1196, 269] on div "Te Pou Grants Portal Home Applications Settings Profile My account FAQs Sign ou…" at bounding box center [714, 330] width 1429 height 868
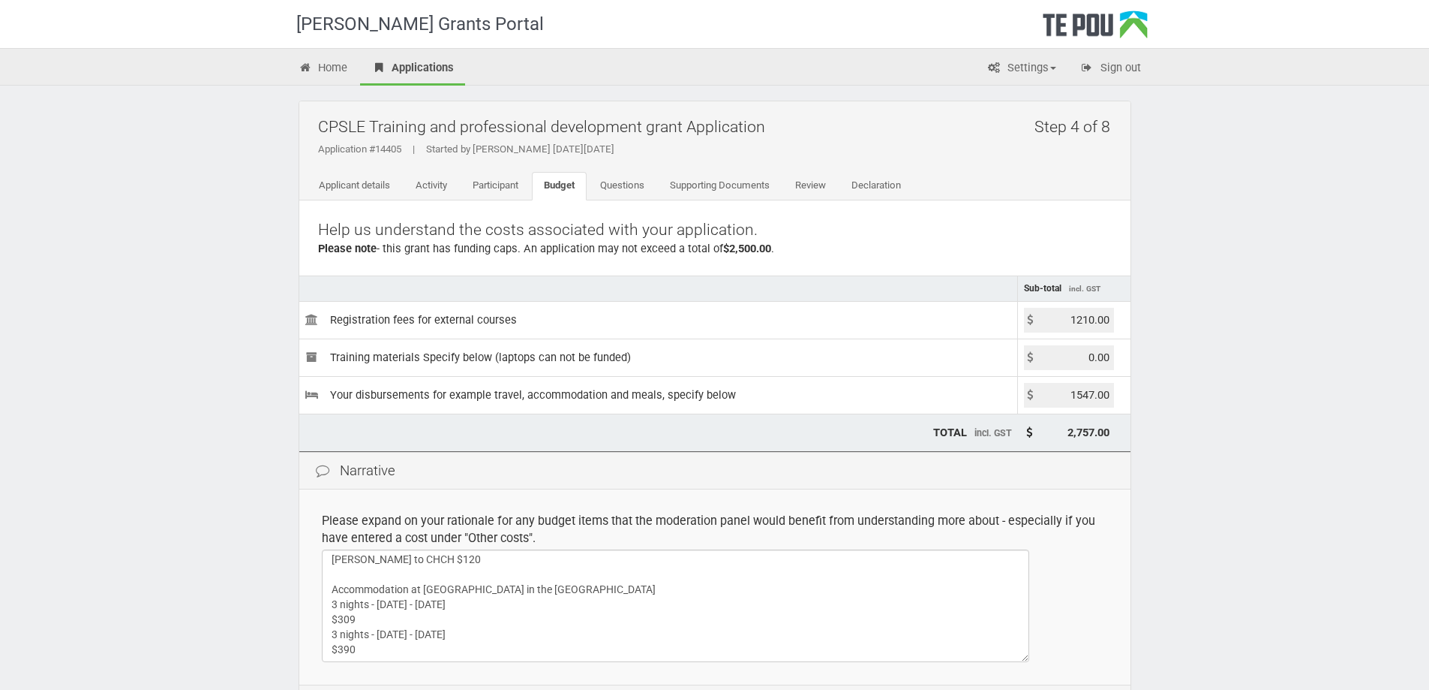
scroll to position [179, 0]
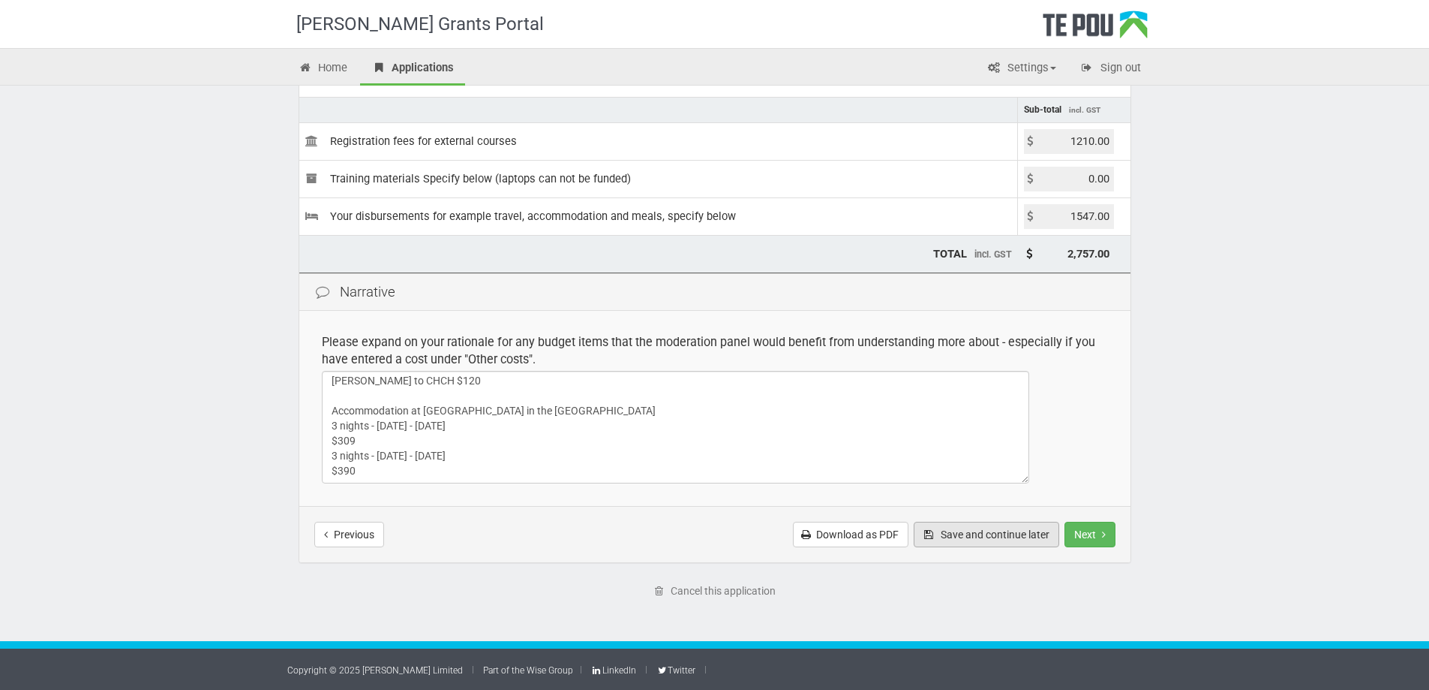
drag, startPoint x: 1022, startPoint y: 536, endPoint x: 1032, endPoint y: 537, distance: 10.5
click at [1025, 537] on button "Save and continue later" at bounding box center [987, 534] width 146 height 26
